Goal: Task Accomplishment & Management: Manage account settings

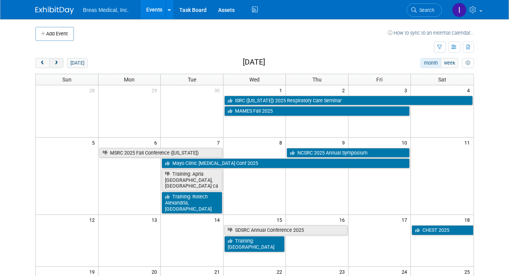
click at [58, 63] on span "next" at bounding box center [56, 63] width 6 height 5
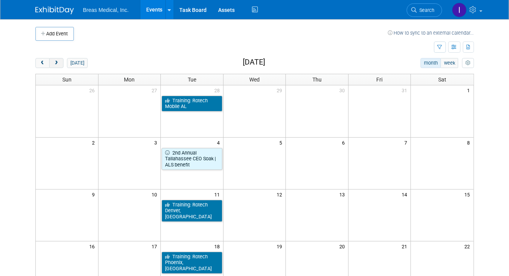
click at [58, 63] on span "next" at bounding box center [56, 63] width 6 height 5
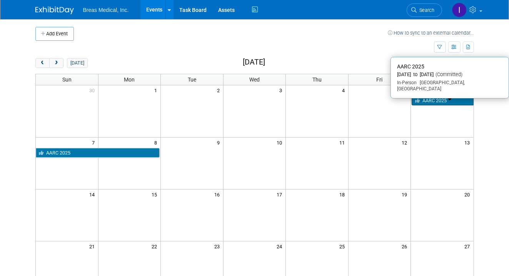
click at [447, 101] on link "AARC 2025" at bounding box center [443, 101] width 62 height 10
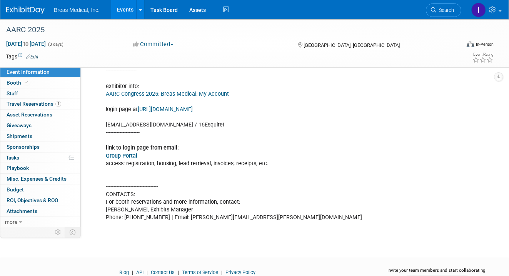
scroll to position [374, 0]
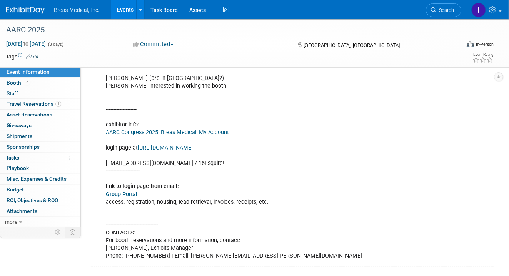
click at [123, 198] on link "Group Portal" at bounding box center [122, 194] width 32 height 7
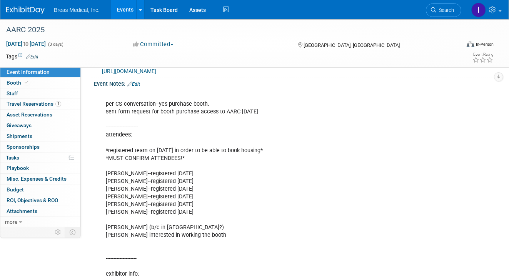
scroll to position [220, 0]
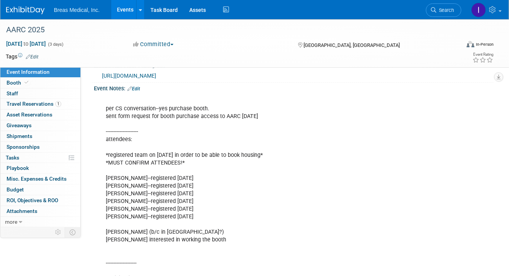
click at [139, 92] on link "Edit" at bounding box center [133, 88] width 13 height 5
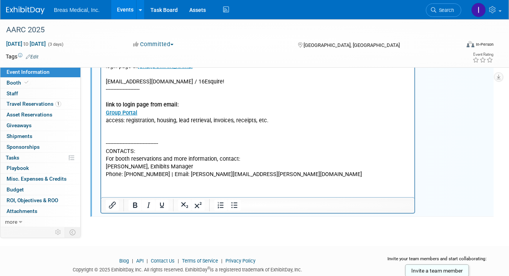
scroll to position [483, 0]
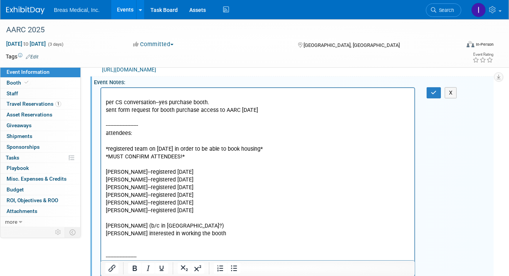
scroll to position [192, 0]
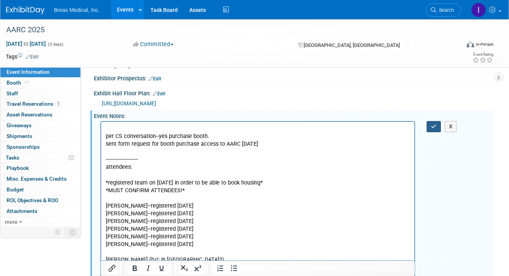
click at [435, 129] on icon "button" at bounding box center [434, 126] width 6 height 5
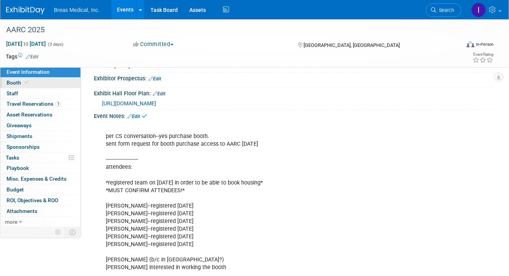
click at [12, 81] on span "Booth" at bounding box center [18, 83] width 23 height 6
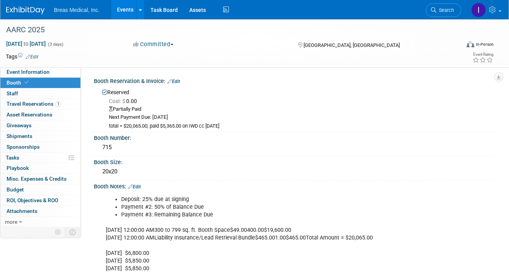
click at [135, 184] on link "Edit" at bounding box center [134, 186] width 13 height 5
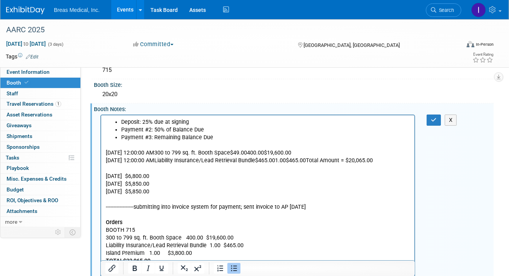
scroll to position [77, 0]
click at [434, 118] on icon "button" at bounding box center [434, 120] width 6 height 5
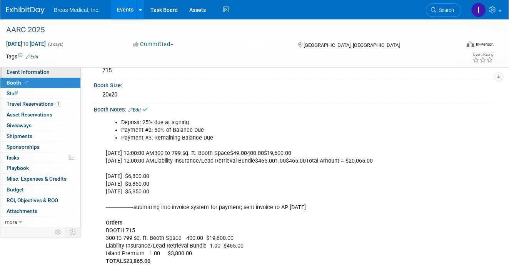
click at [30, 73] on span "Event Information" at bounding box center [28, 72] width 43 height 6
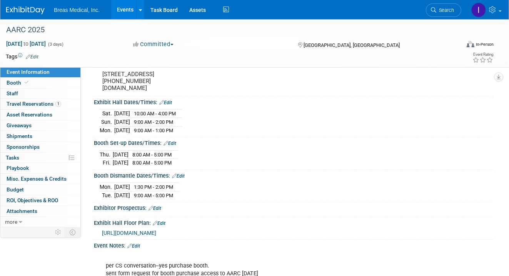
scroll to position [192, 0]
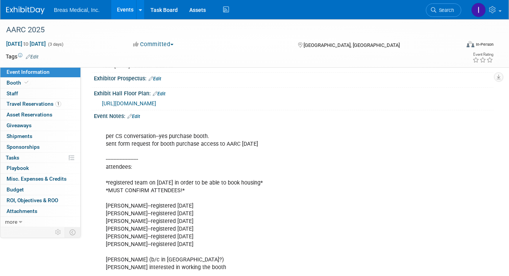
click at [138, 119] on link "Edit" at bounding box center [133, 116] width 13 height 5
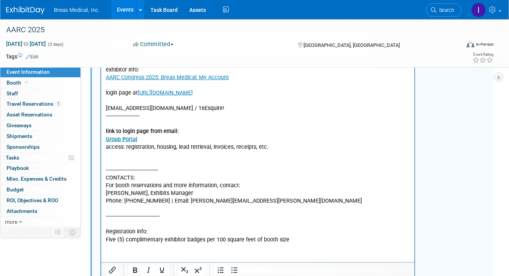
scroll to position [500, 0]
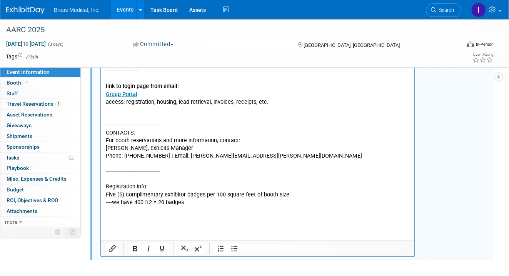
scroll to position [423, 0]
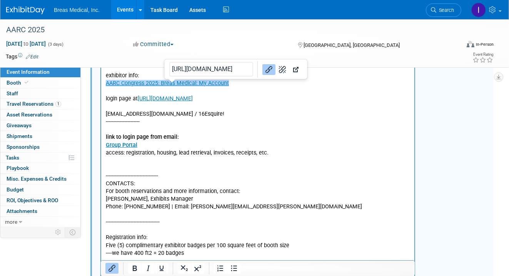
click at [163, 85] on link "AARC Congress 2025: Breas Medical: My Account" at bounding box center [166, 83] width 123 height 7
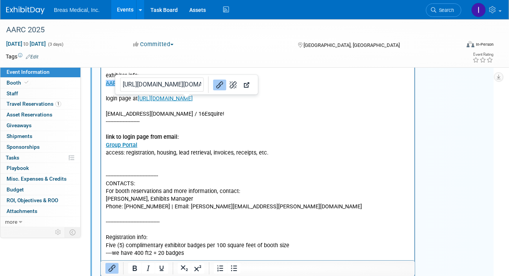
click at [182, 99] on link "https://congress2025.smallworldlabs.com/" at bounding box center [164, 99] width 55 height 7
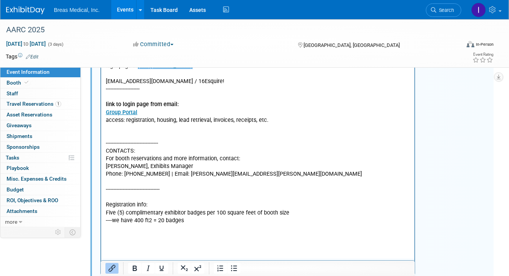
scroll to position [500, 0]
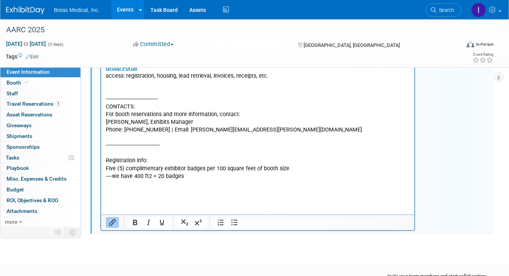
click at [143, 185] on p "Rich Text Area. Press ALT-0 for help." at bounding box center [257, 185] width 304 height 8
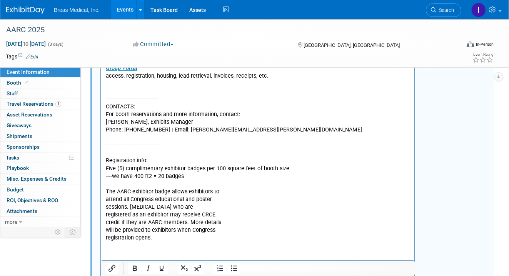
click at [153, 244] on p "Rich Text Area. Press ALT-0 for help." at bounding box center [257, 246] width 304 height 8
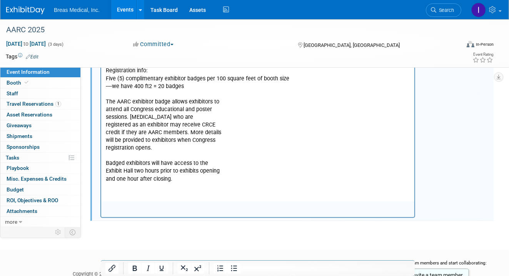
scroll to position [593, 0]
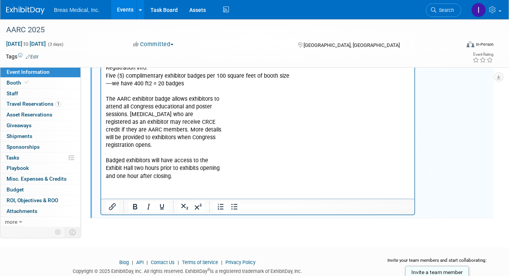
click at [197, 179] on p "Badged exhibitors will have access to the Exhibit Hall two hours prior to exhib…" at bounding box center [257, 168] width 304 height 23
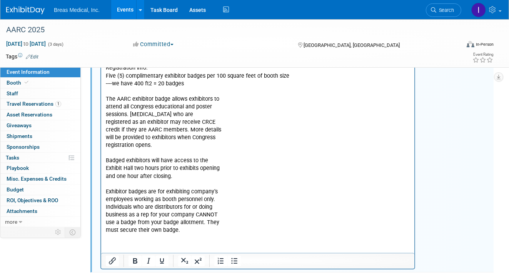
click at [247, 100] on p "The AARC exhibitor badge allows exhibitors to attend all Congress educational a…" at bounding box center [257, 123] width 304 height 54
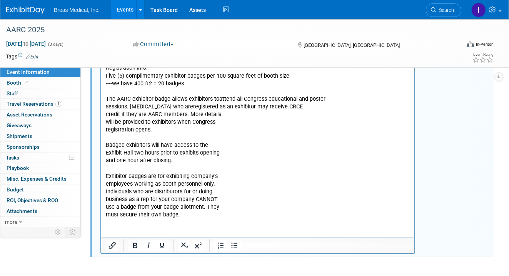
click at [335, 98] on p "The AARC exhibitor badge allows exhibitors to attend all Congress educational a…" at bounding box center [257, 115] width 304 height 38
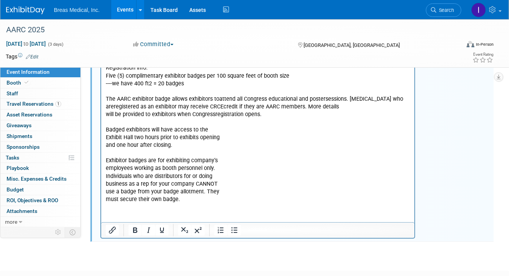
click at [373, 106] on p "The AARC exhibitor badge allows exhibitors to attend all Congress educational a…" at bounding box center [257, 107] width 304 height 23
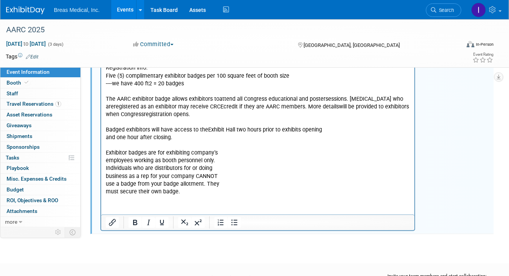
click at [392, 135] on p "Badged exhibitors will have access to the Exhibit Hall two hours prior to exhib…" at bounding box center [257, 134] width 304 height 15
click at [372, 134] on p "Badged exhibitors will have access to the Exhibit Hall two hours prior to exhib…" at bounding box center [257, 134] width 304 height 15
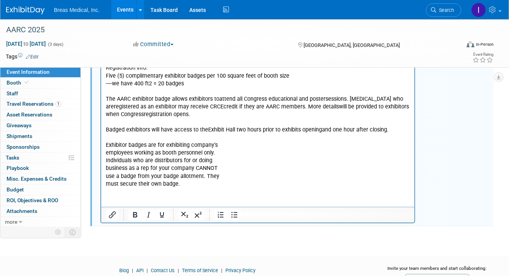
click at [302, 149] on p "Exhibitor badges are for exhibiting company’s employees working as booth person…" at bounding box center [257, 165] width 304 height 46
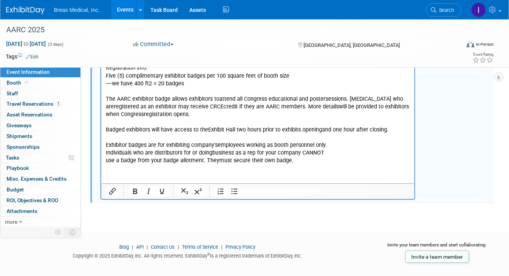
click at [348, 147] on p "Exhibitor badges are for exhibiting company’s employees working as booth person…" at bounding box center [257, 153] width 304 height 23
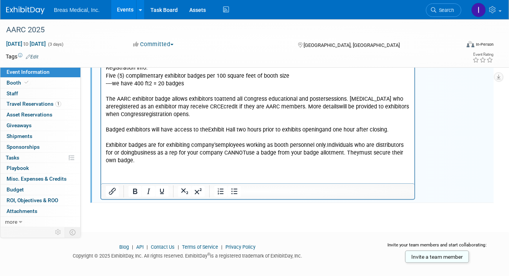
click at [125, 123] on p "Rich Text Area. Press ALT-0 for help." at bounding box center [257, 123] width 304 height 8
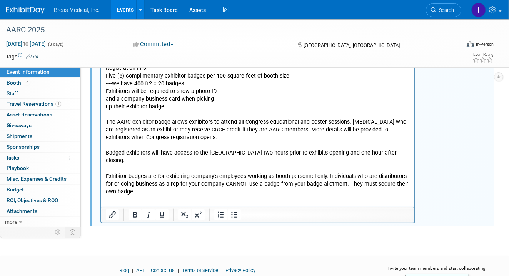
click at [237, 91] on p "Exhibitors will be required to show a photo ID and a company business card when…" at bounding box center [257, 99] width 304 height 23
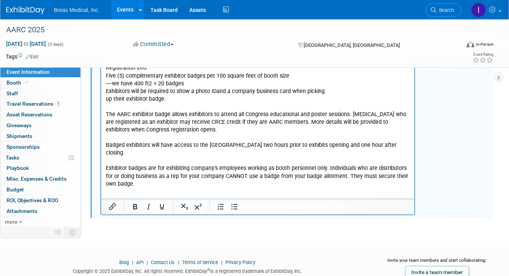
click at [330, 89] on p "Exhibitors will be required to show a photo ID and a company business card when…" at bounding box center [257, 95] width 304 height 15
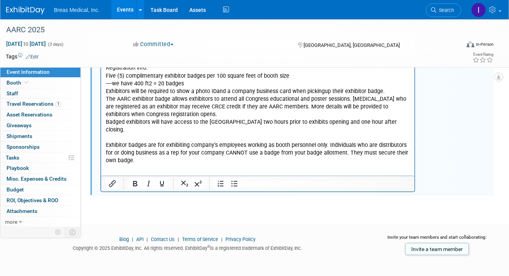
scroll to position [591, 0]
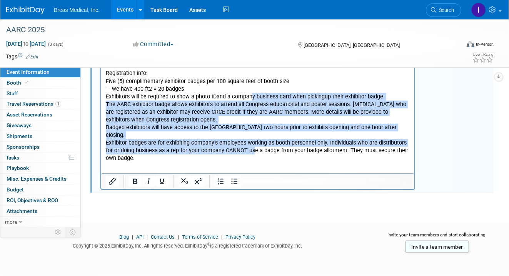
drag, startPoint x: 252, startPoint y: 96, endPoint x: 252, endPoint y: 140, distance: 44.2
click at [232, 182] on icon "Bullet list" at bounding box center [234, 181] width 9 height 9
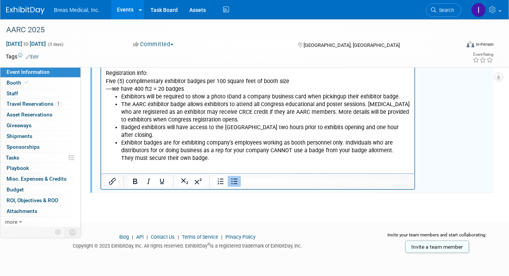
click at [219, 151] on li "Exhibitor badges are for exhibiting company’s employees working as booth person…" at bounding box center [265, 151] width 289 height 23
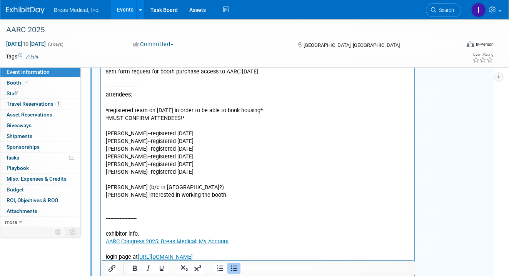
scroll to position [206, 0]
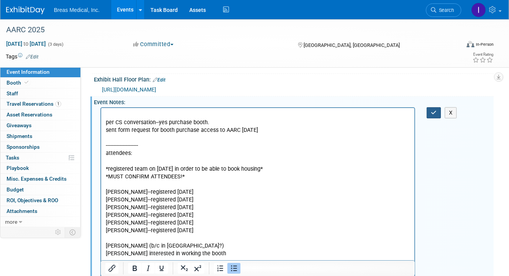
click at [435, 115] on icon "button" at bounding box center [434, 112] width 6 height 5
